Goal: Task Accomplishment & Management: Manage account settings

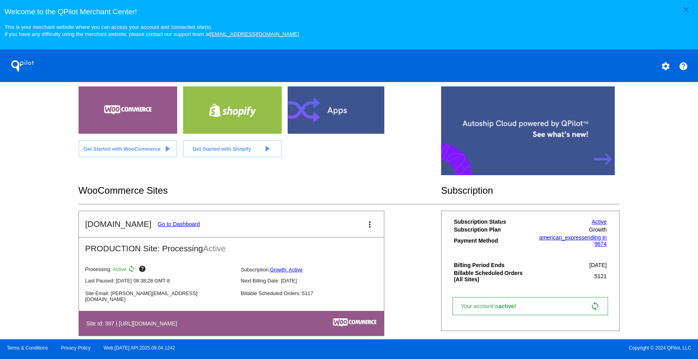
scroll to position [164, 0]
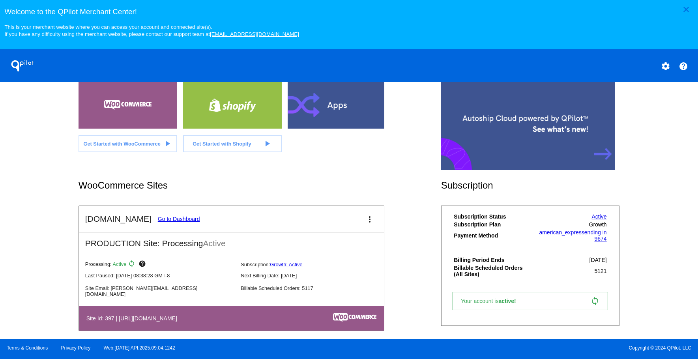
click at [171, 216] on link "Go to Dashboard" at bounding box center [179, 219] width 42 height 6
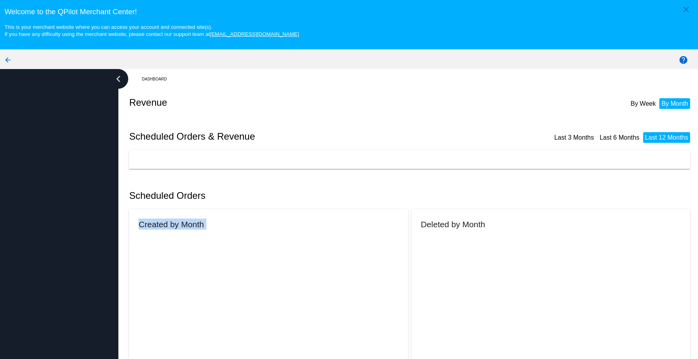
drag, startPoint x: 171, startPoint y: 216, endPoint x: 339, endPoint y: 117, distance: 194.9
click at [172, 216] on mat-card "Created by Month" at bounding box center [268, 311] width 279 height 204
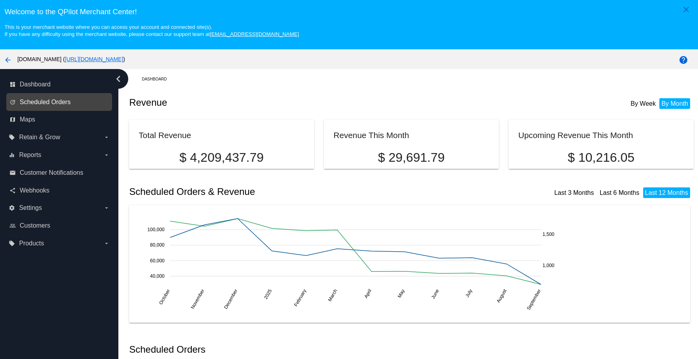
click at [41, 104] on span "Scheduled Orders" at bounding box center [45, 102] width 51 height 7
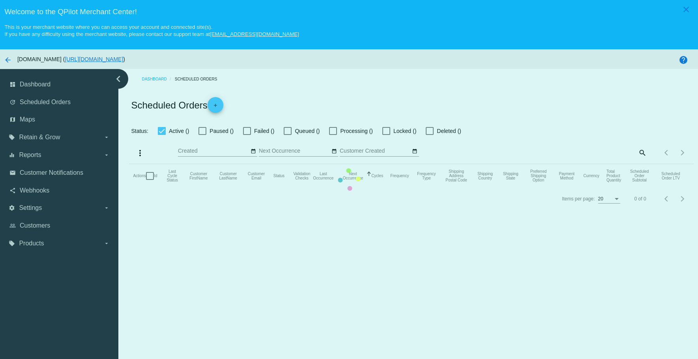
checkbox input "true"
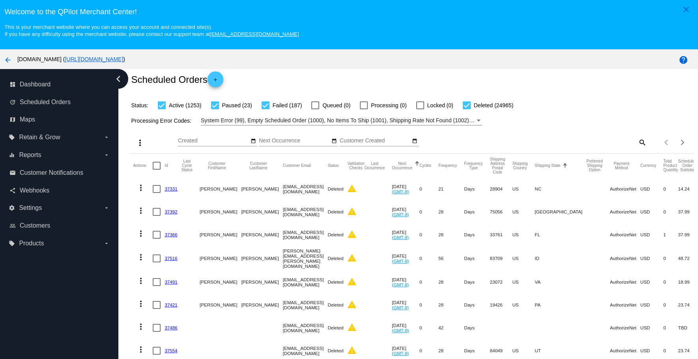
scroll to position [39, 0]
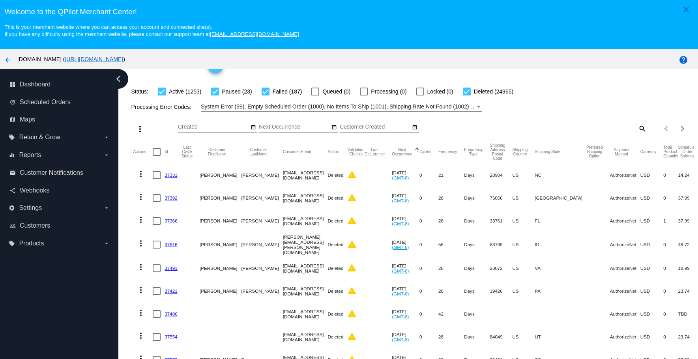
click at [647, 128] on div "Items per page: 20 1 - 20 of 26428" at bounding box center [670, 129] width 47 height 22
drag, startPoint x: 645, startPoint y: 128, endPoint x: 634, endPoint y: 127, distance: 10.7
click at [647, 128] on div "Items per page: 20 1 - 20 of 26428" at bounding box center [670, 129] width 47 height 22
click at [638, 127] on mat-icon "search" at bounding box center [642, 128] width 9 height 12
click at [600, 126] on input "Search" at bounding box center [577, 127] width 141 height 6
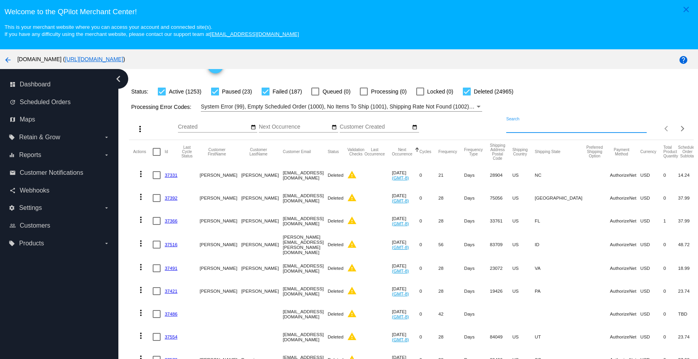
paste input "[EMAIL_ADDRESS][DOMAIN_NAME]"
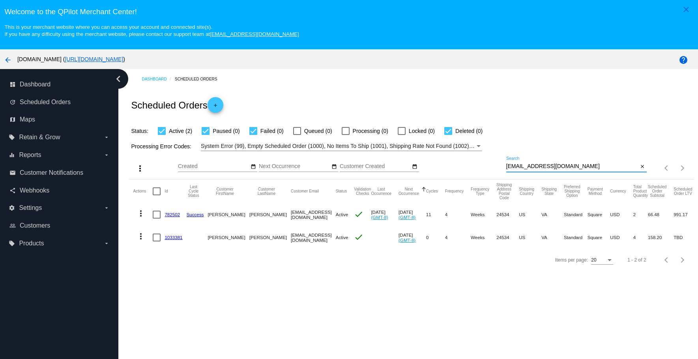
scroll to position [0, 0]
click at [140, 213] on mat-icon "more_vert" at bounding box center [140, 213] width 9 height 9
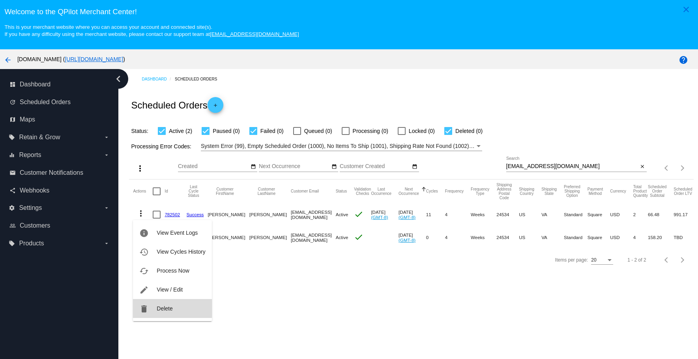
click at [155, 308] on button "delete Delete" at bounding box center [172, 308] width 79 height 19
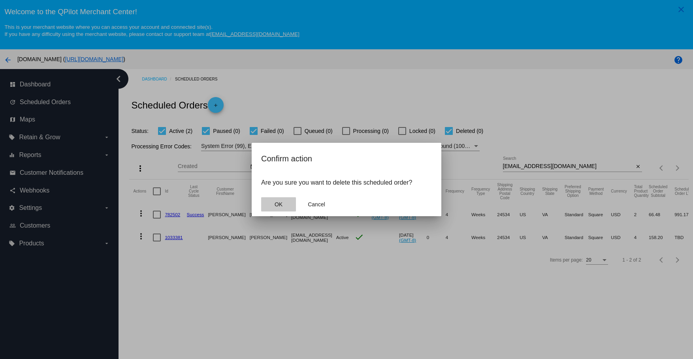
click at [284, 203] on button "OK" at bounding box center [278, 204] width 35 height 14
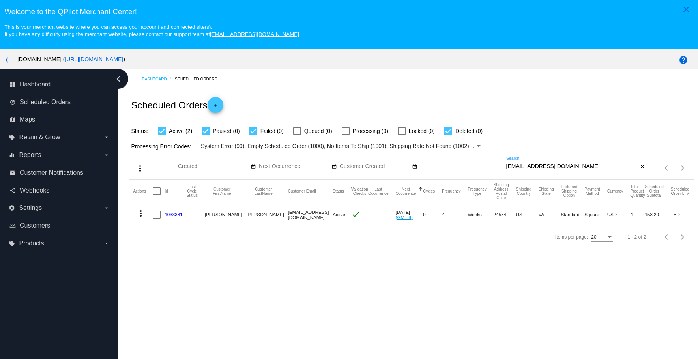
click at [588, 167] on input "[EMAIL_ADDRESS][DOMAIN_NAME]" at bounding box center [573, 166] width 132 height 6
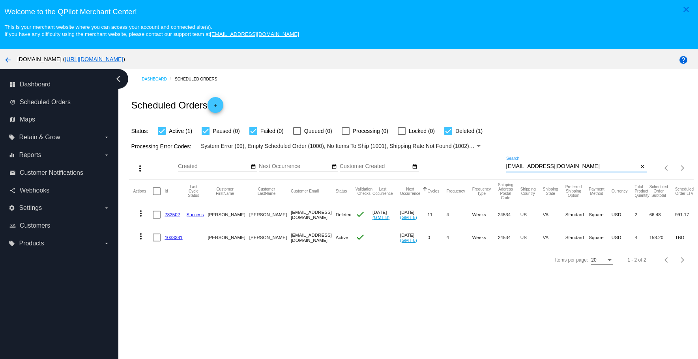
click at [591, 163] on div "[EMAIL_ADDRESS][DOMAIN_NAME] Search" at bounding box center [573, 164] width 132 height 15
paste input "astrolee108"
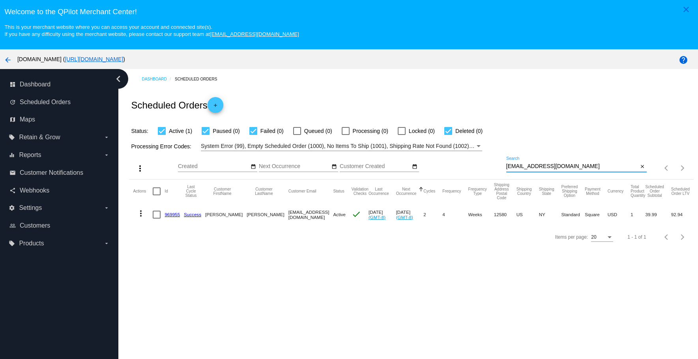
click at [143, 214] on mat-icon "more_vert" at bounding box center [140, 213] width 9 height 9
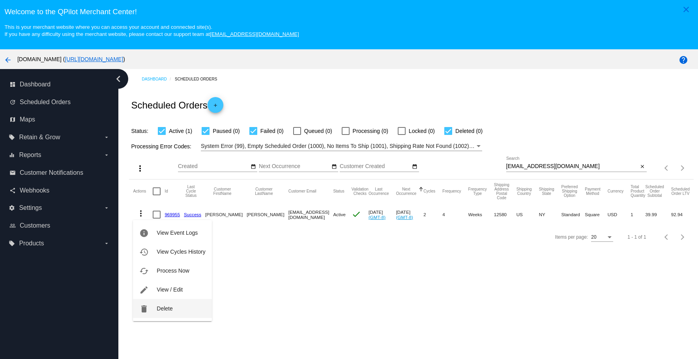
click at [158, 310] on span "Delete" at bounding box center [165, 309] width 16 height 6
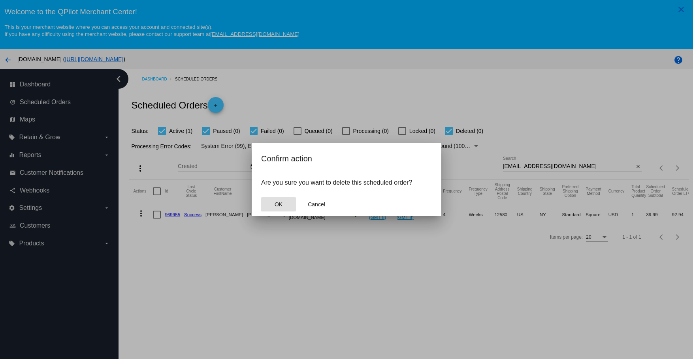
click at [272, 206] on button "OK" at bounding box center [278, 204] width 35 height 14
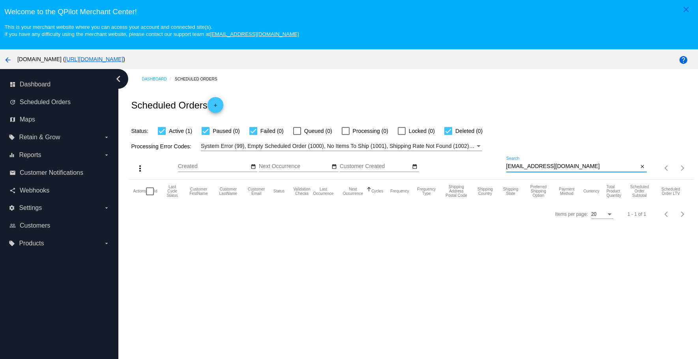
click at [594, 166] on input "[EMAIL_ADDRESS][DOMAIN_NAME]" at bounding box center [573, 166] width 132 height 6
type input "[EMAIL_ADDRESS][DOMAIN_NAME]"
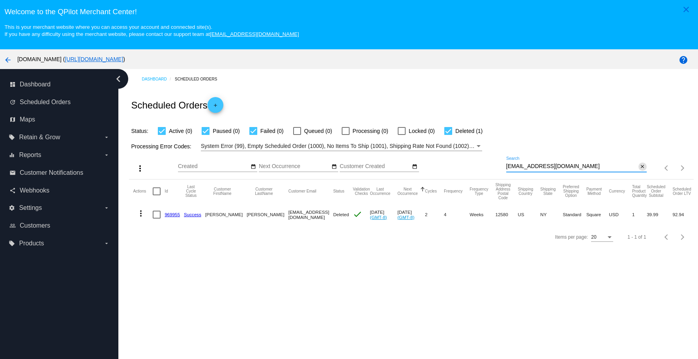
click at [640, 167] on mat-icon "close" at bounding box center [643, 167] width 6 height 6
